Goal: Task Accomplishment & Management: Use online tool/utility

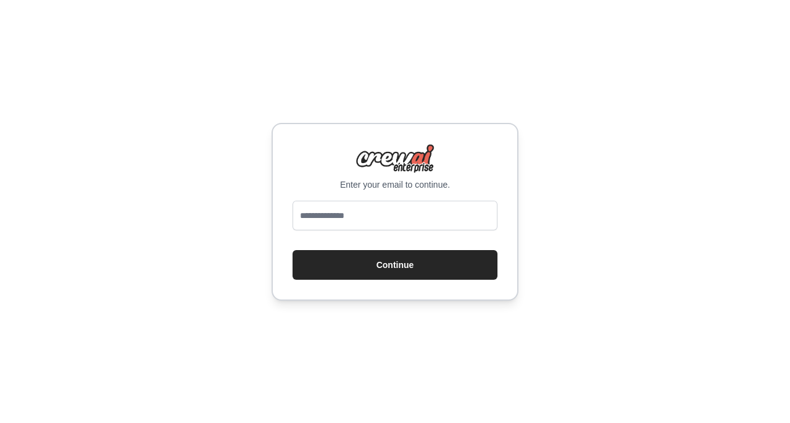
click at [445, 219] on input "email" at bounding box center [395, 216] width 205 height 30
type input "**********"
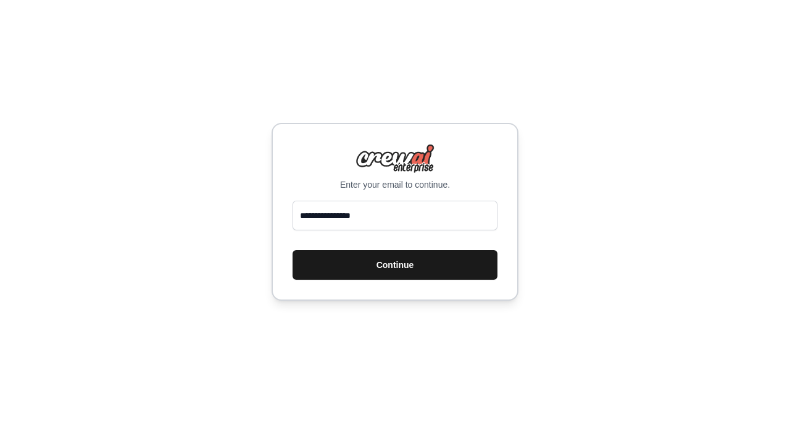
click at [410, 264] on button "Continue" at bounding box center [395, 265] width 205 height 30
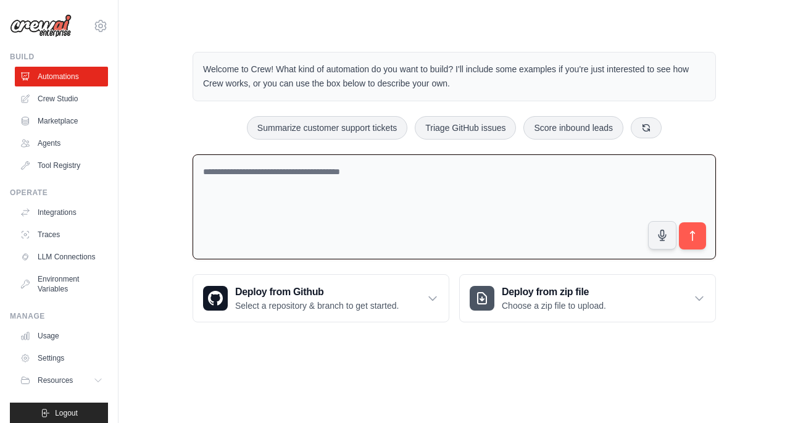
click at [454, 197] on textarea at bounding box center [455, 207] width 524 height 106
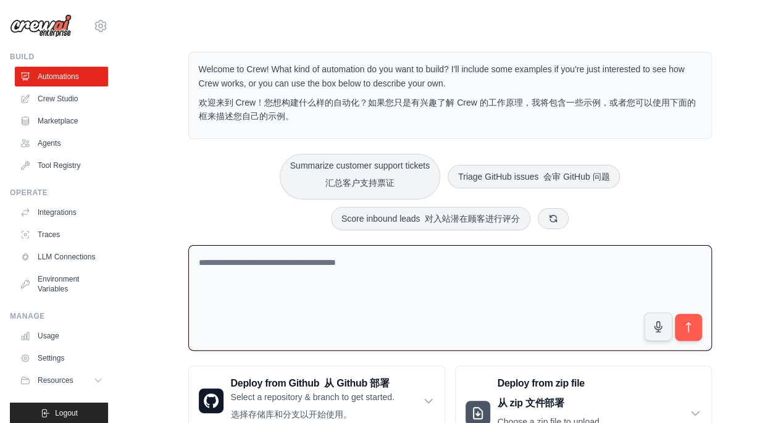
click at [570, 270] on textarea at bounding box center [450, 298] width 524 height 106
click at [553, 283] on textarea at bounding box center [450, 298] width 524 height 106
click at [429, 288] on textarea at bounding box center [450, 298] width 524 height 106
click at [437, 275] on textarea at bounding box center [450, 298] width 524 height 106
type textarea "*"
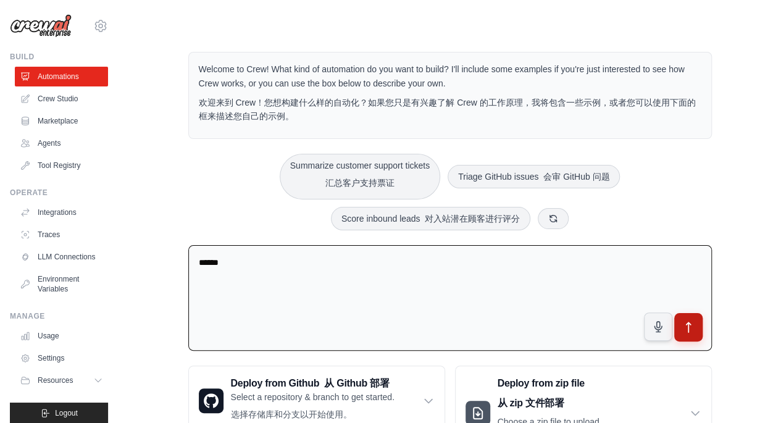
type textarea "******"
click at [698, 327] on button "submit" at bounding box center [688, 326] width 28 height 28
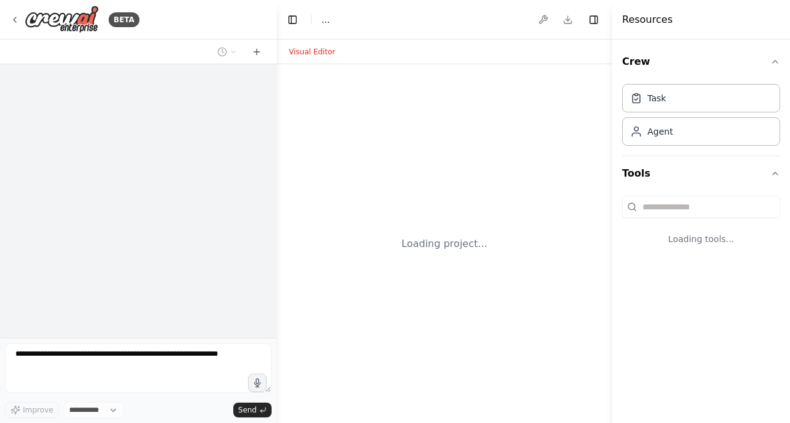
select select "****"
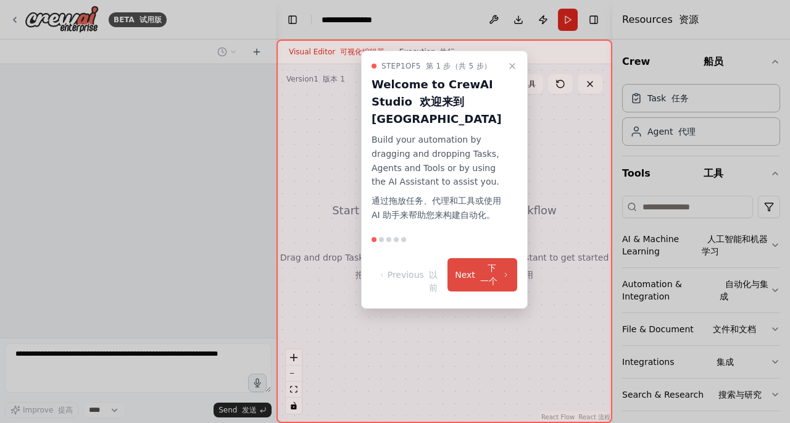
click at [485, 274] on font "下一个" at bounding box center [488, 274] width 17 height 23
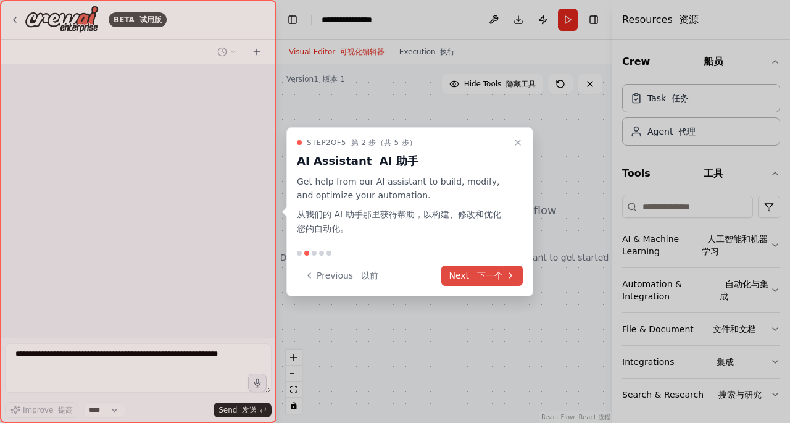
click at [489, 276] on font "下一个" at bounding box center [490, 275] width 26 height 10
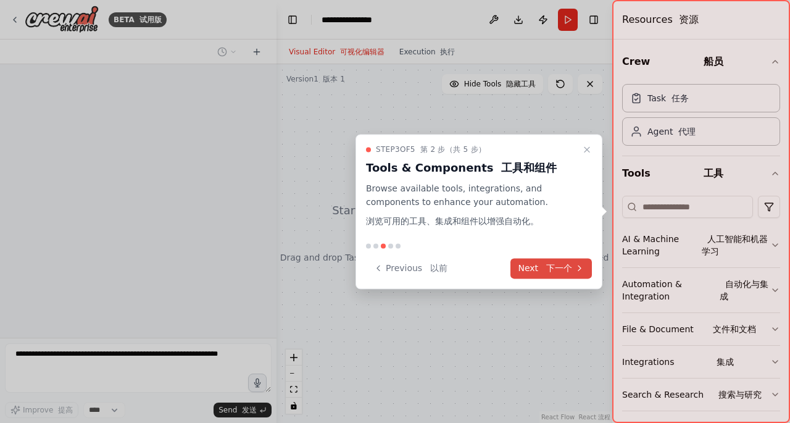
click at [550, 266] on font "下一个" at bounding box center [559, 268] width 26 height 10
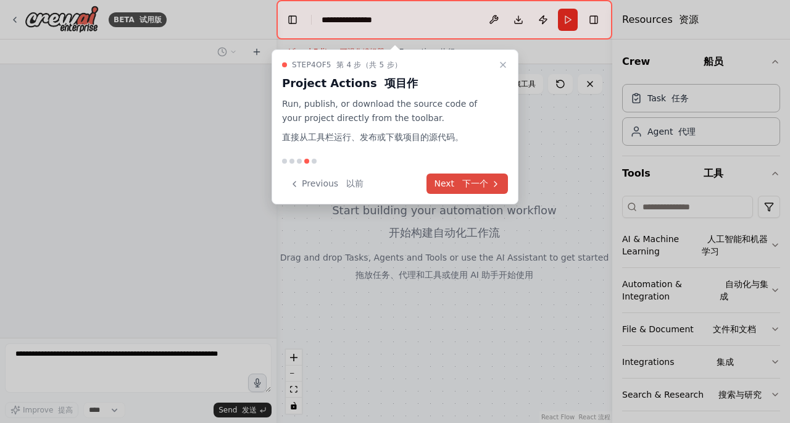
click at [478, 180] on font "下一个" at bounding box center [475, 183] width 26 height 10
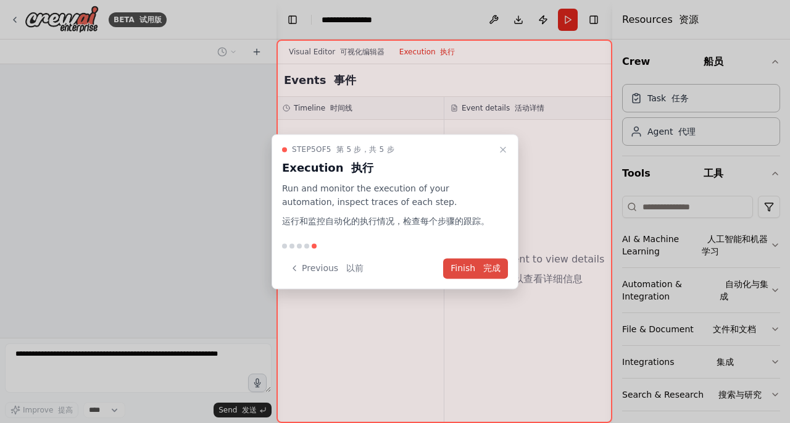
click at [478, 269] on font at bounding box center [481, 268] width 6 height 10
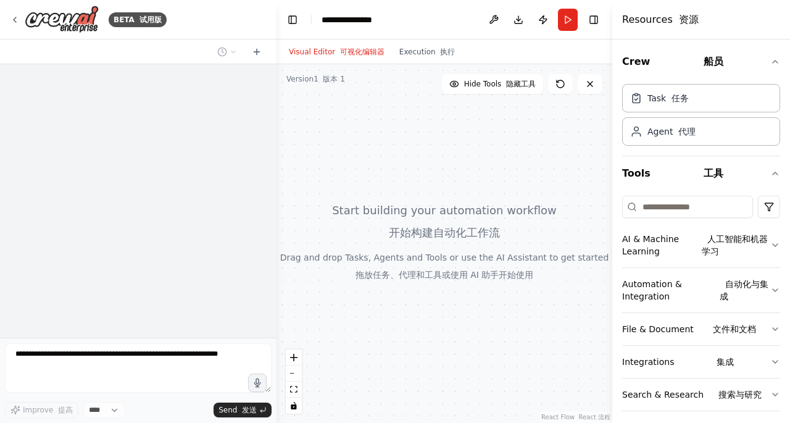
click at [196, 261] on div at bounding box center [138, 201] width 277 height 274
click at [477, 254] on div at bounding box center [445, 243] width 336 height 359
click at [482, 237] on div at bounding box center [445, 243] width 336 height 359
click at [485, 236] on div at bounding box center [445, 243] width 336 height 359
click at [716, 97] on div "Task 任务" at bounding box center [701, 97] width 158 height 28
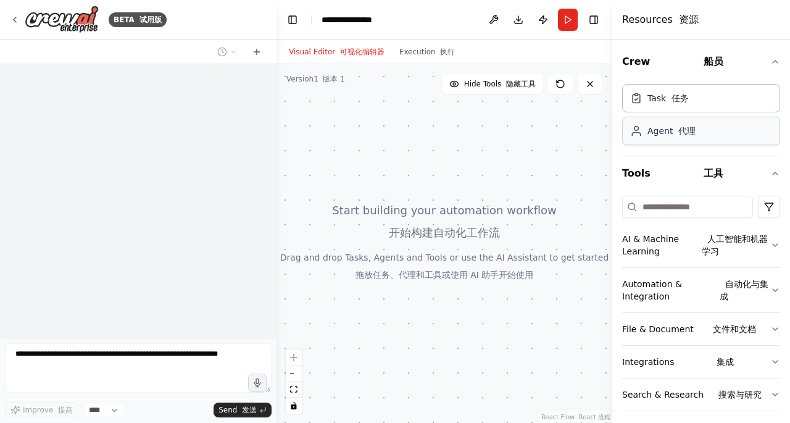
click at [699, 140] on div "Agent 代理" at bounding box center [701, 131] width 158 height 28
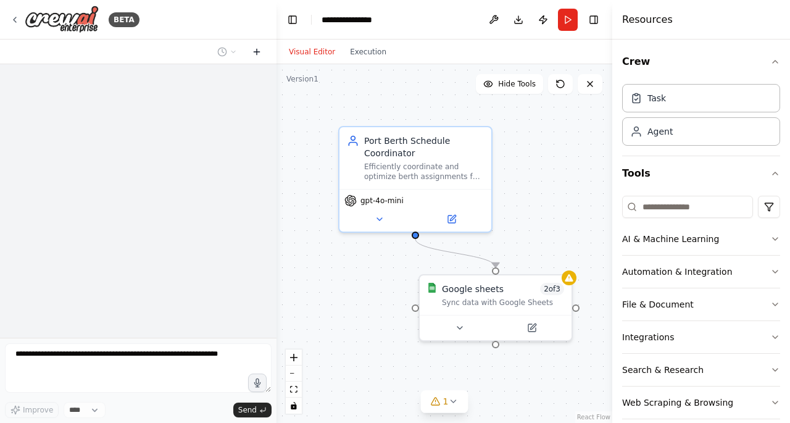
click at [256, 52] on icon at bounding box center [257, 52] width 6 height 0
click at [254, 50] on icon at bounding box center [257, 52] width 10 height 10
click at [291, 20] on button "Toggle Left Sidebar" at bounding box center [292, 19] width 17 height 17
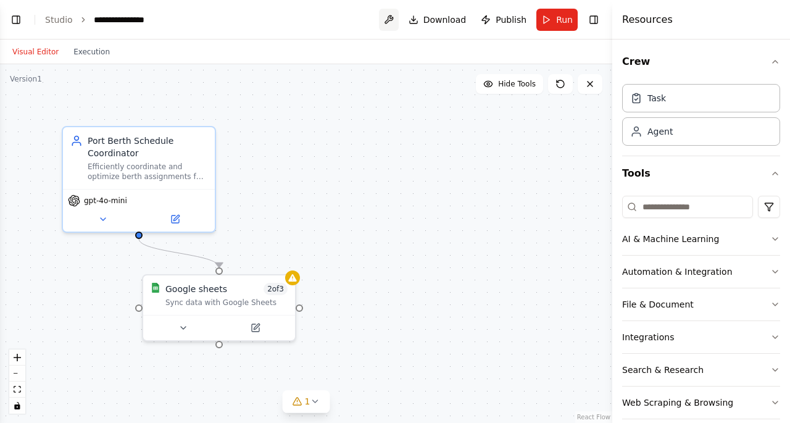
click at [394, 19] on button at bounding box center [389, 20] width 20 height 22
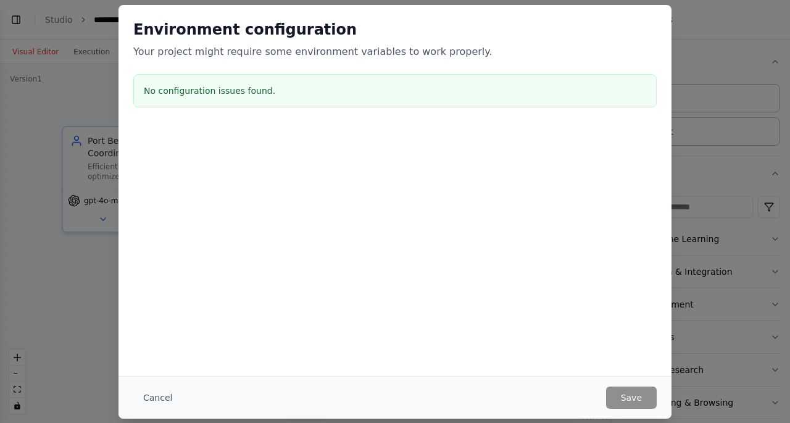
click at [711, 220] on div "Environment configuration Your project might require some environment variables…" at bounding box center [395, 211] width 790 height 423
click at [170, 396] on button "Cancel" at bounding box center [157, 398] width 49 height 22
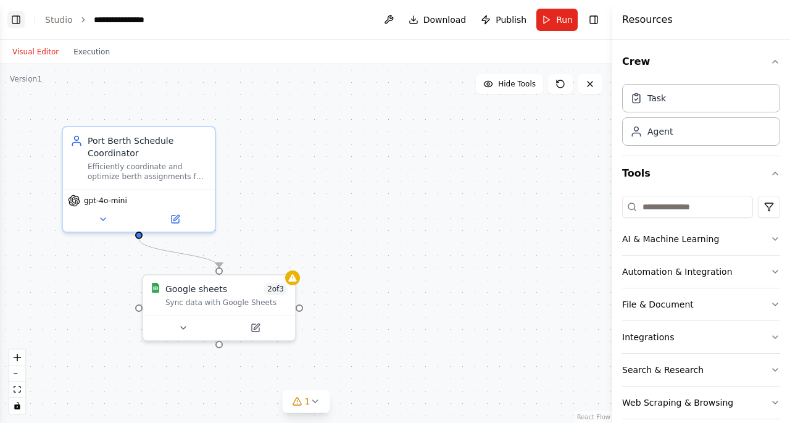
click at [22, 15] on button "Toggle Left Sidebar" at bounding box center [15, 19] width 17 height 17
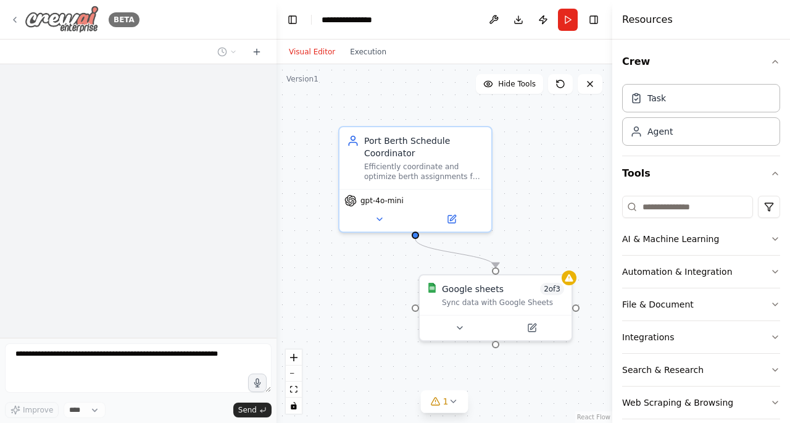
click at [12, 18] on icon at bounding box center [15, 20] width 10 height 10
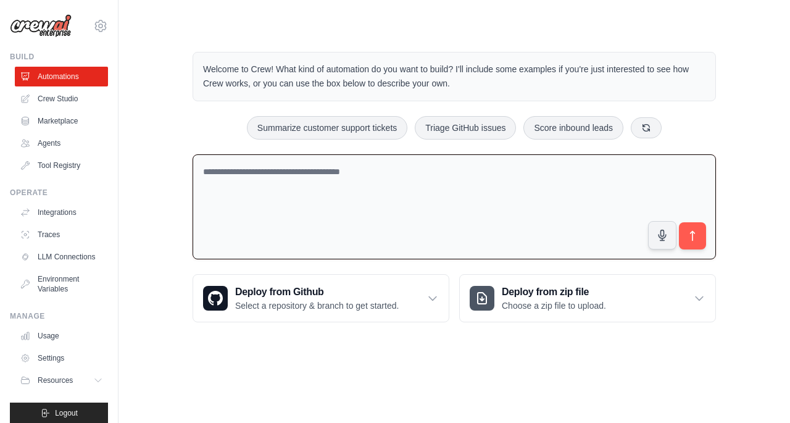
click at [425, 175] on textarea at bounding box center [455, 207] width 524 height 106
click at [700, 238] on button "submit" at bounding box center [693, 236] width 28 height 28
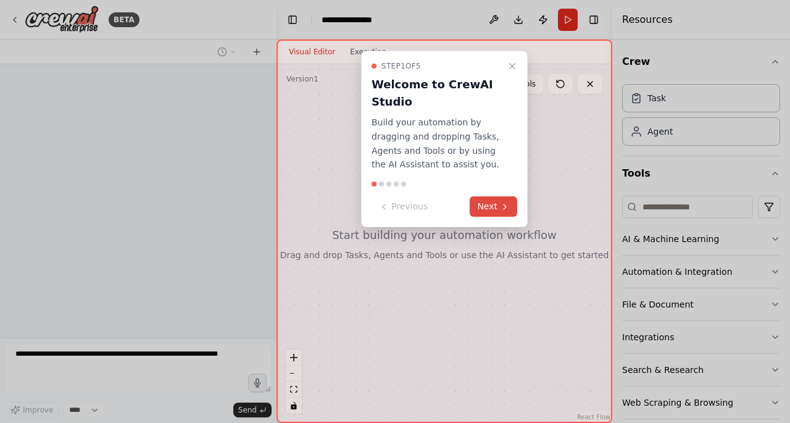
click at [498, 206] on button "Next" at bounding box center [494, 206] width 48 height 20
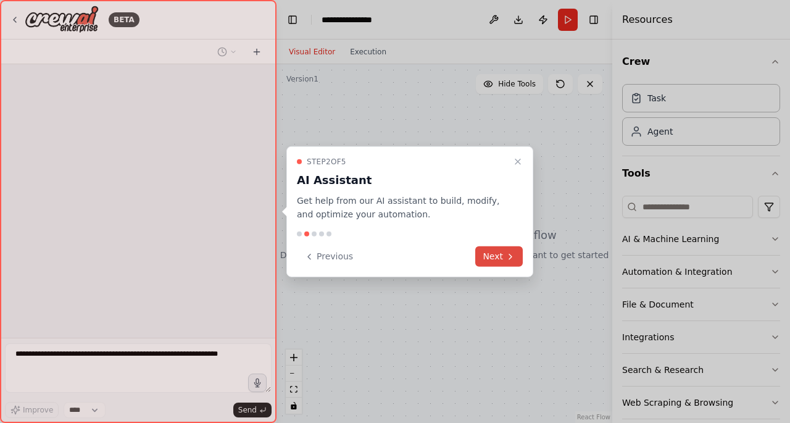
click at [493, 255] on button "Next" at bounding box center [499, 256] width 48 height 20
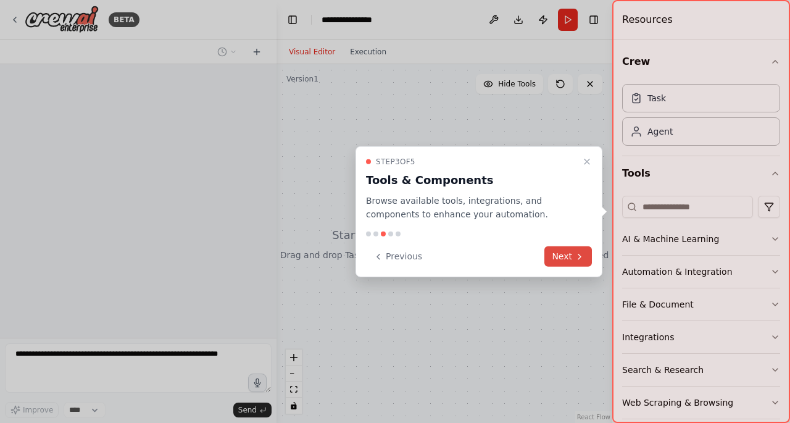
click at [565, 248] on button "Next" at bounding box center [569, 256] width 48 height 20
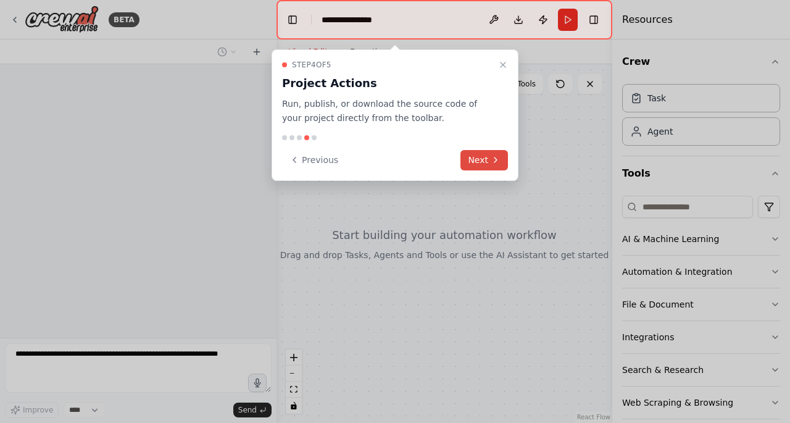
click at [482, 160] on button "Next" at bounding box center [485, 160] width 48 height 20
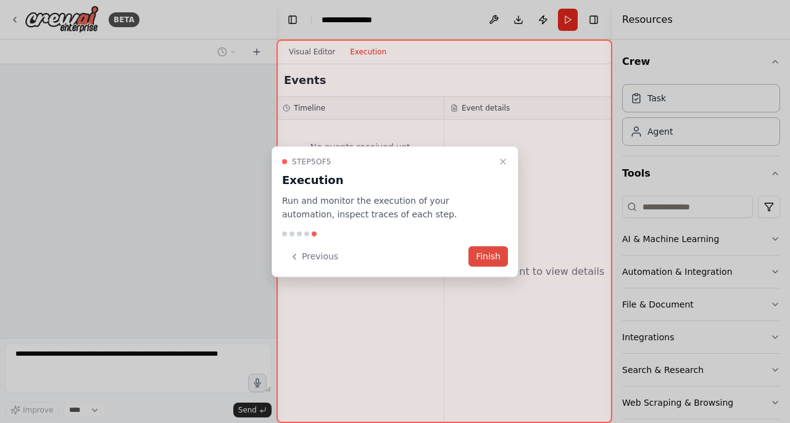
click at [494, 257] on button "Finish" at bounding box center [489, 256] width 40 height 20
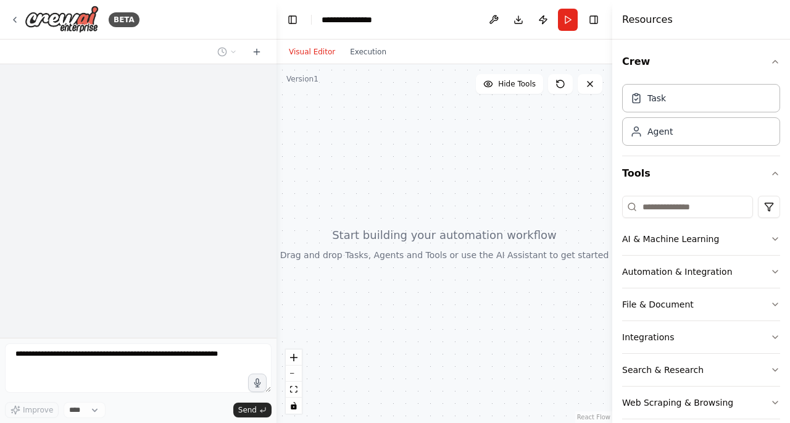
click at [377, 214] on div at bounding box center [445, 243] width 336 height 359
click at [372, 240] on div at bounding box center [445, 243] width 336 height 359
click at [372, 239] on div at bounding box center [445, 243] width 336 height 359
click at [471, 230] on div at bounding box center [445, 243] width 336 height 359
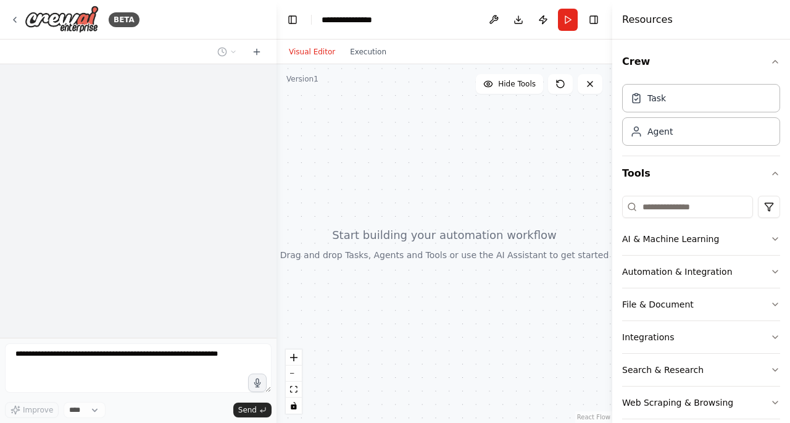
click at [471, 230] on div at bounding box center [445, 243] width 336 height 359
click at [480, 241] on div at bounding box center [445, 243] width 336 height 359
click at [387, 274] on div at bounding box center [445, 243] width 336 height 359
drag, startPoint x: 413, startPoint y: 261, endPoint x: 380, endPoint y: 269, distance: 33.8
click at [411, 261] on div at bounding box center [445, 243] width 336 height 359
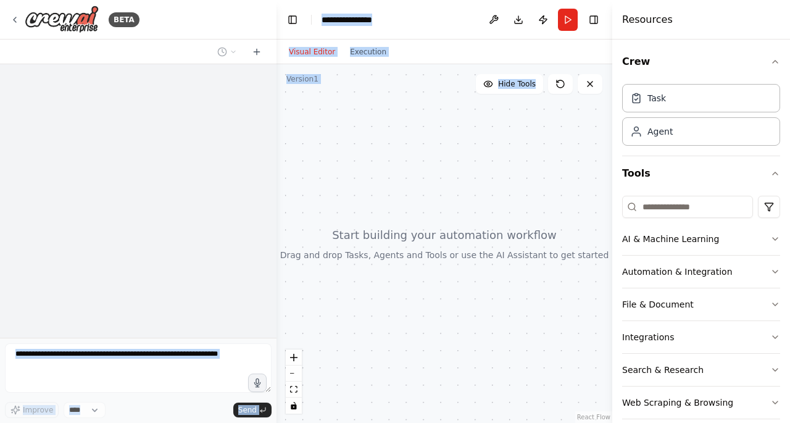
drag, startPoint x: 52, startPoint y: 155, endPoint x: 382, endPoint y: 189, distance: 330.8
click at [372, 182] on div "**********" at bounding box center [395, 211] width 790 height 423
click at [417, 183] on div at bounding box center [445, 243] width 336 height 359
click at [420, 44] on div "Visual Editor Execution" at bounding box center [445, 52] width 336 height 25
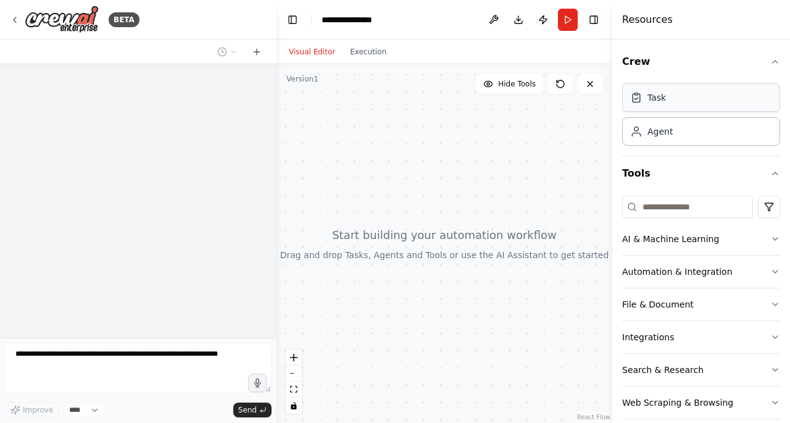
click at [661, 103] on div "Task" at bounding box center [701, 97] width 158 height 28
click at [644, 143] on div "Agent" at bounding box center [701, 131] width 158 height 28
click at [526, 85] on span "Hide Tools" at bounding box center [517, 84] width 38 height 10
click at [526, 85] on span "Show Tools" at bounding box center [515, 84] width 41 height 10
click at [512, 343] on div at bounding box center [445, 243] width 336 height 359
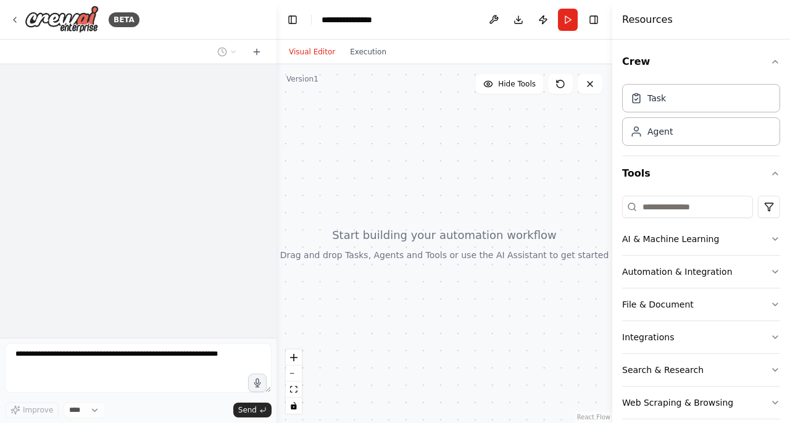
click at [532, 202] on div at bounding box center [445, 243] width 336 height 359
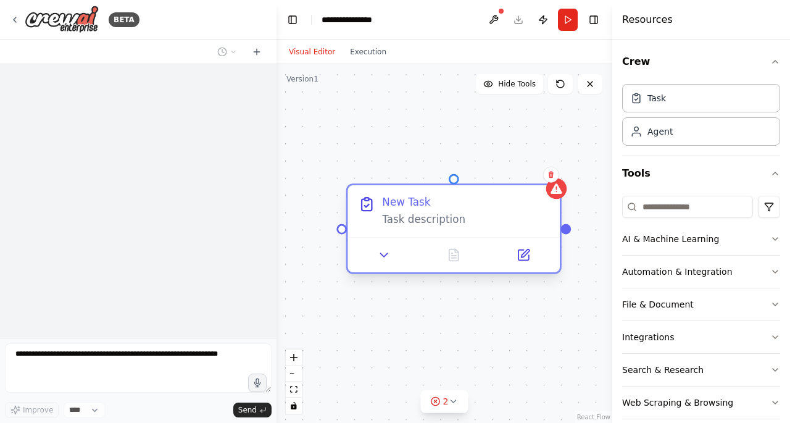
drag, startPoint x: 570, startPoint y: 235, endPoint x: 459, endPoint y: 217, distance: 112.7
click at [445, 222] on div "Task description" at bounding box center [465, 220] width 167 height 14
click at [530, 261] on button at bounding box center [523, 254] width 59 height 21
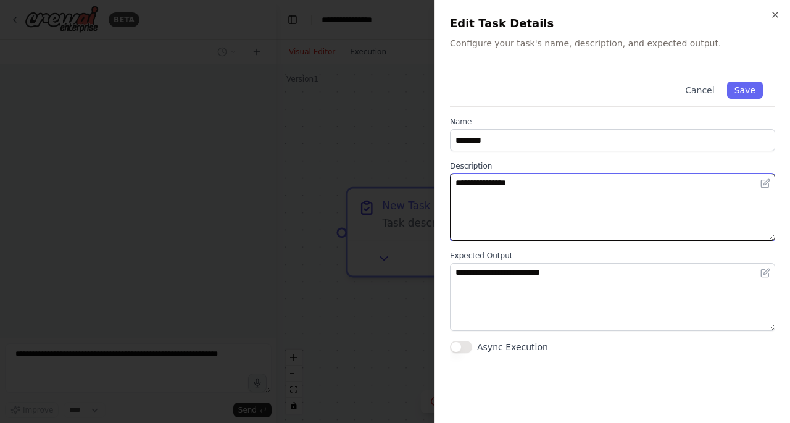
drag, startPoint x: 587, startPoint y: 187, endPoint x: 398, endPoint y: 184, distance: 189.6
click at [398, 184] on body "**********" at bounding box center [395, 211] width 790 height 423
type textarea "**********"
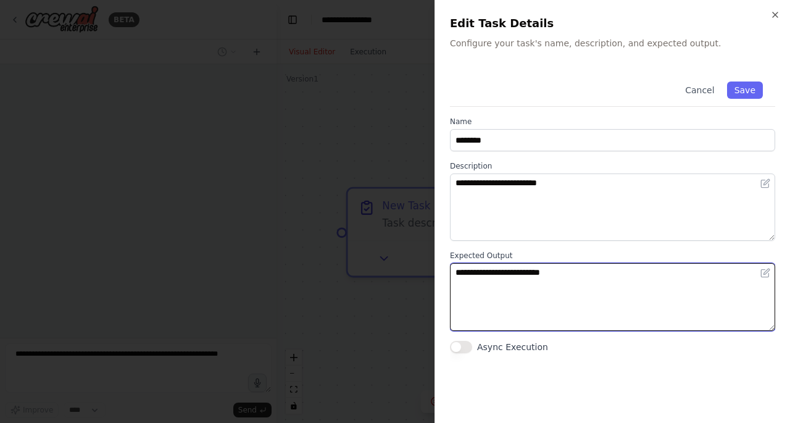
click at [629, 298] on textarea "**********" at bounding box center [612, 296] width 325 height 67
drag, startPoint x: 650, startPoint y: 293, endPoint x: 426, endPoint y: 274, distance: 225.0
click at [426, 274] on body "**********" at bounding box center [395, 211] width 790 height 423
type textarea "*"
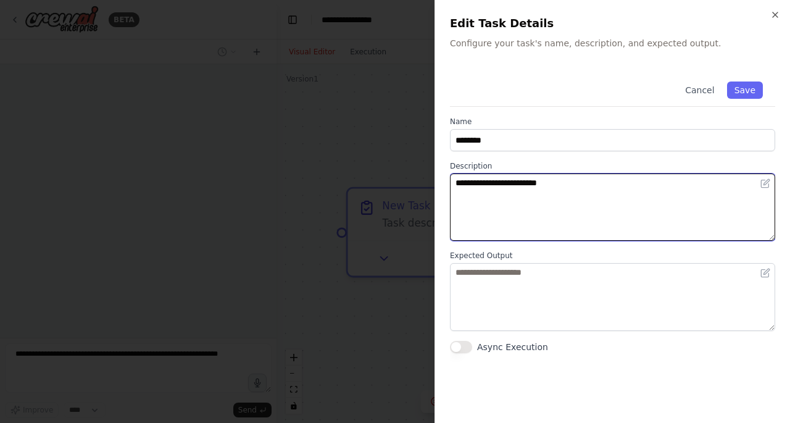
click at [680, 181] on textarea "**********" at bounding box center [612, 206] width 325 height 67
type textarea "**********"
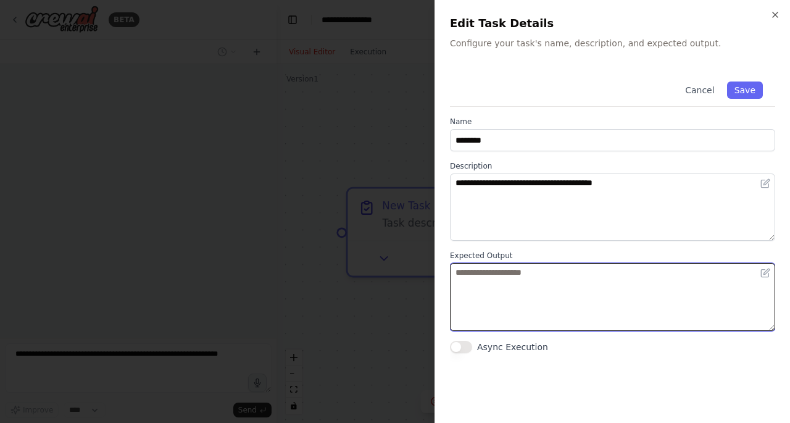
click at [636, 287] on textarea at bounding box center [612, 296] width 325 height 67
type textarea "********"
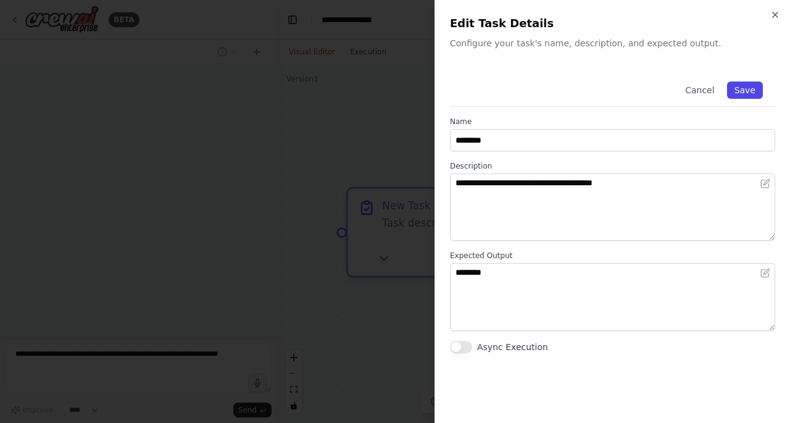
click at [748, 90] on button "Save" at bounding box center [745, 89] width 36 height 17
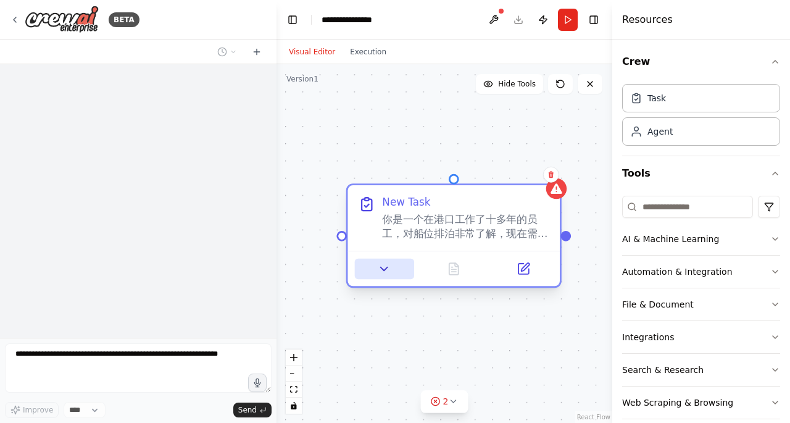
click at [382, 261] on button at bounding box center [384, 269] width 59 height 21
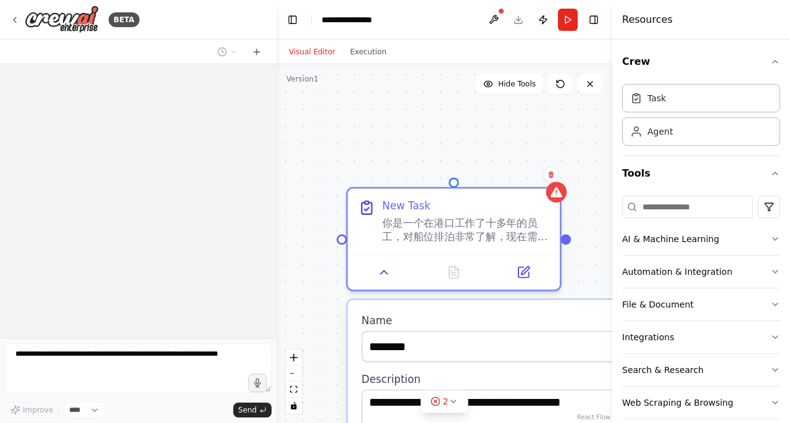
click at [487, 151] on div "**********" at bounding box center [445, 243] width 336 height 359
click at [588, 144] on div "**********" at bounding box center [445, 243] width 336 height 359
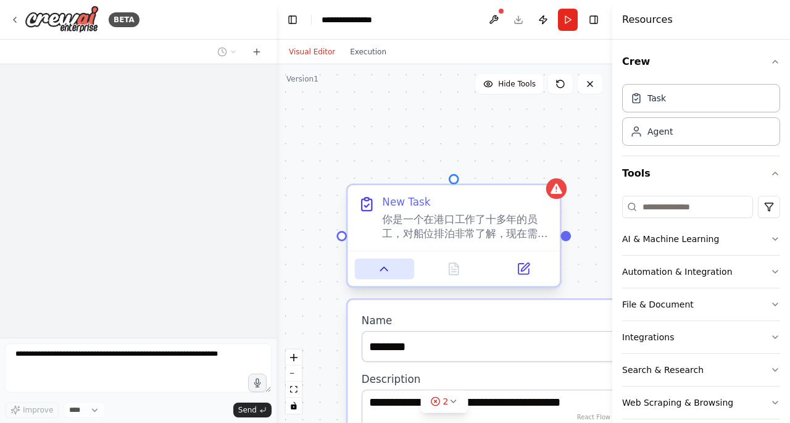
click at [387, 271] on icon at bounding box center [384, 269] width 14 height 14
